Goal: Information Seeking & Learning: Learn about a topic

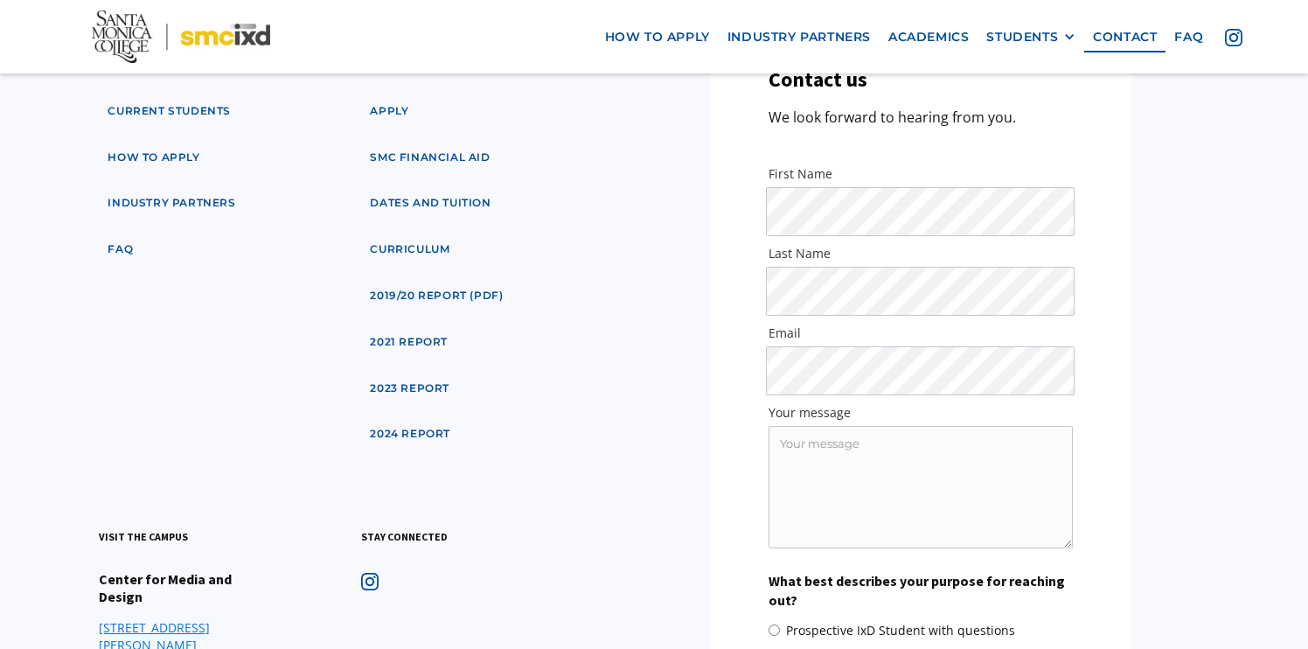
scroll to position [8627, 0]
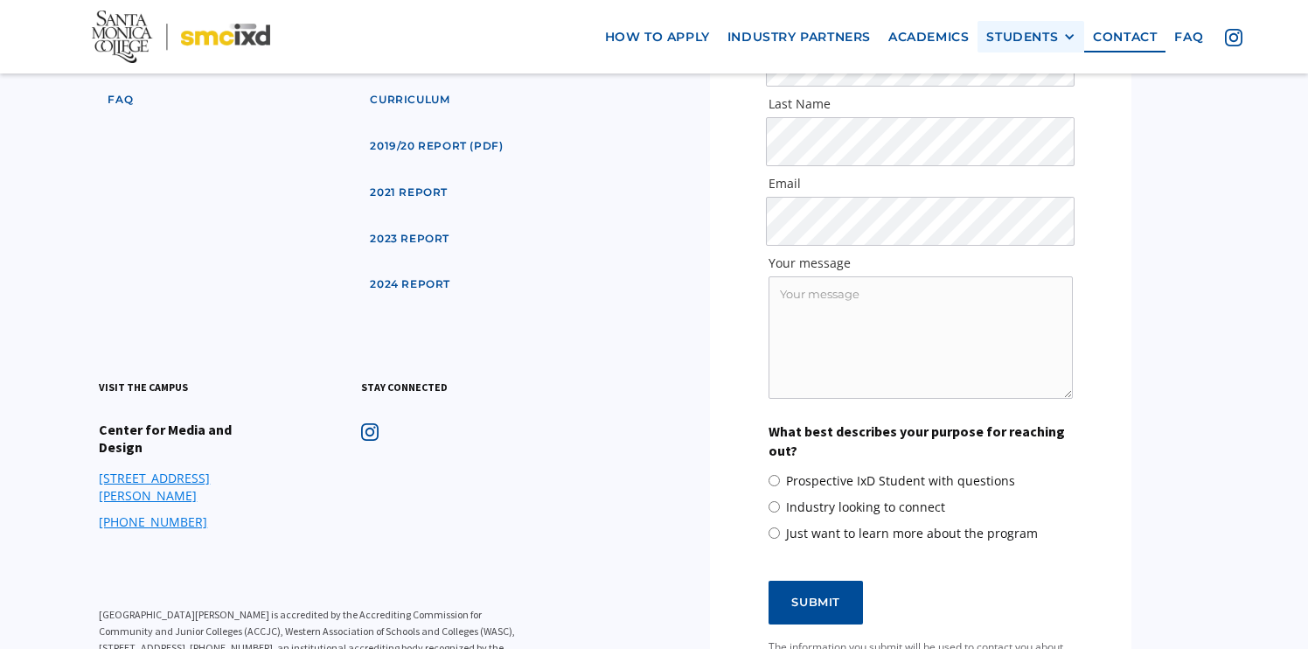
click at [1027, 32] on div "STUDENTS" at bounding box center [1022, 36] width 72 height 15
click at [1040, 59] on link "GRAD SHOW 2025" at bounding box center [1064, 68] width 157 height 32
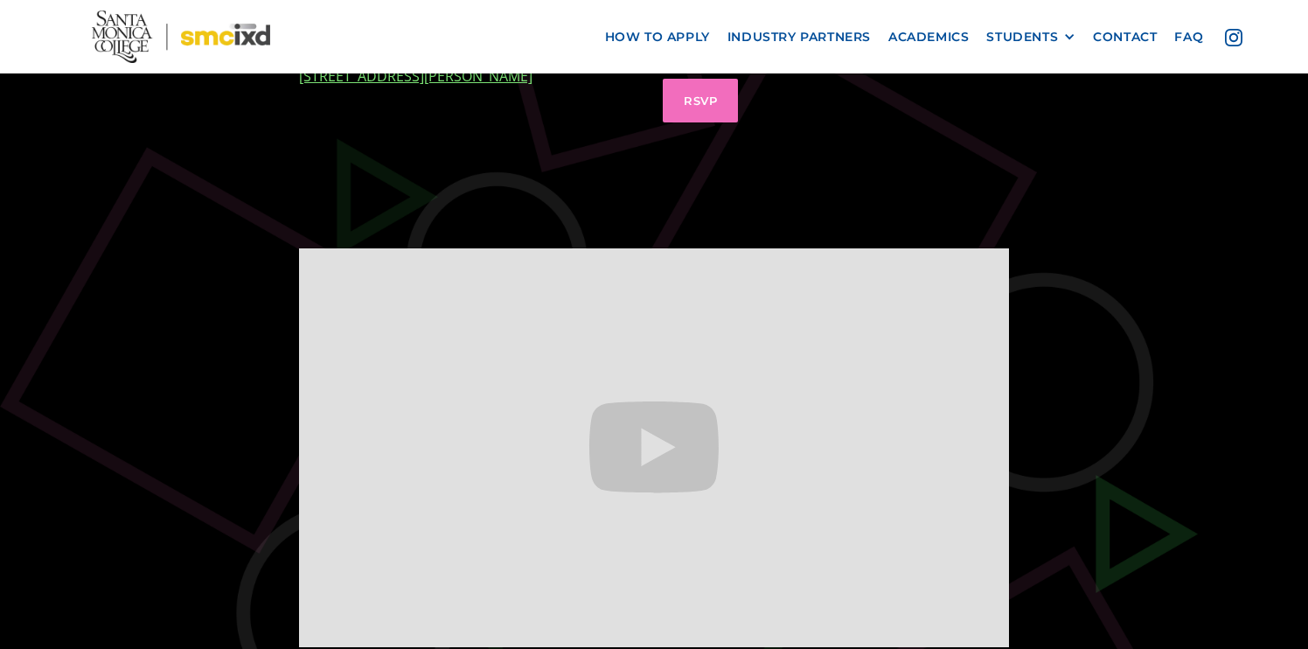
scroll to position [749, 0]
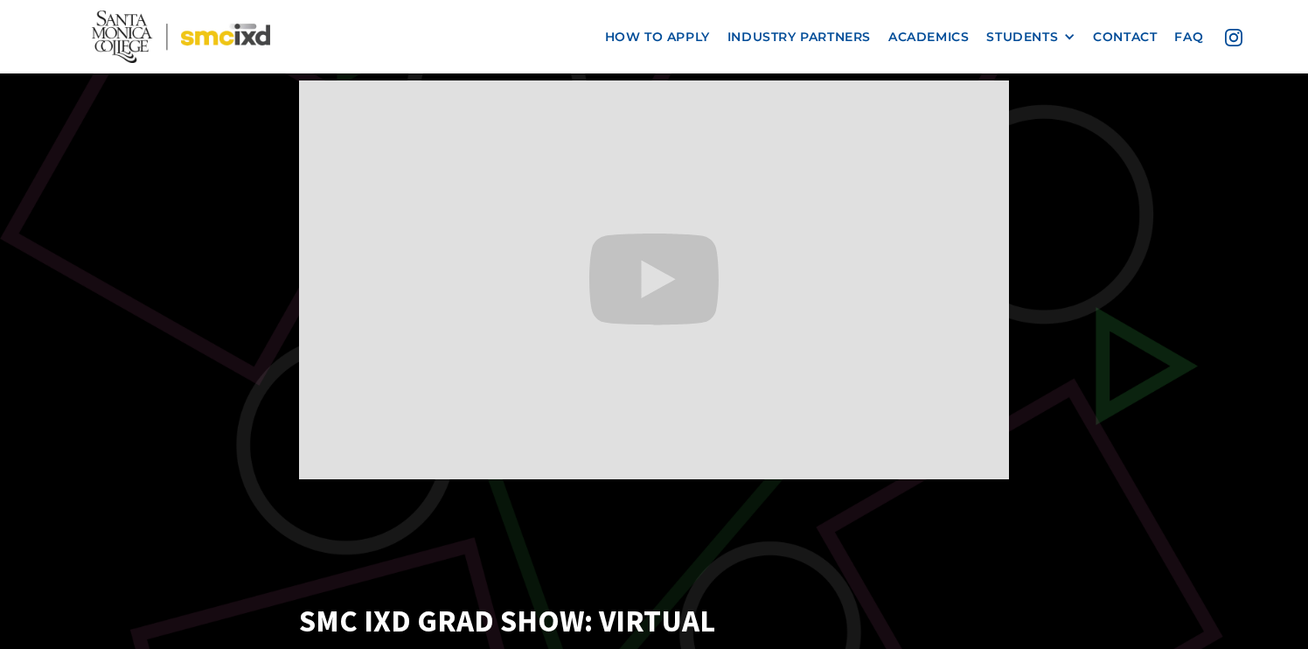
click at [1191, 199] on section "SMC IxD Grad Show: IN-PERSON Come experience the creativity and innovation of o…" at bounding box center [654, 337] width 1308 height 1945
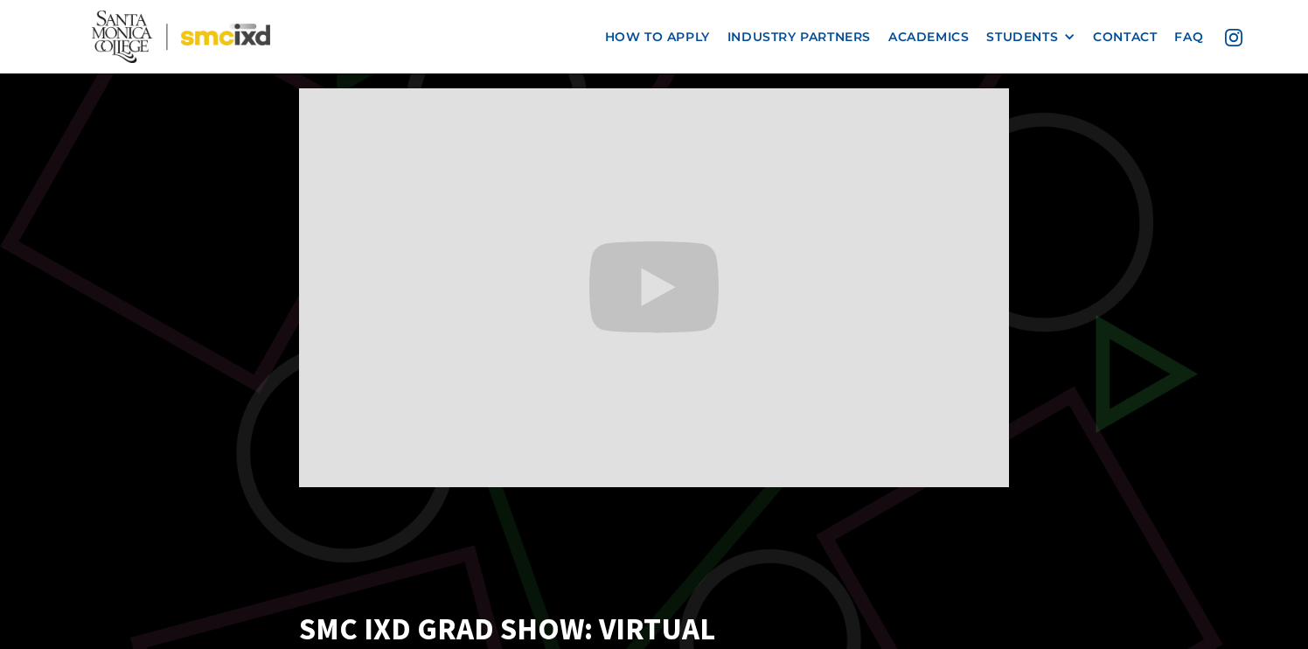
scroll to position [743, 0]
